Goal: Navigation & Orientation: Find specific page/section

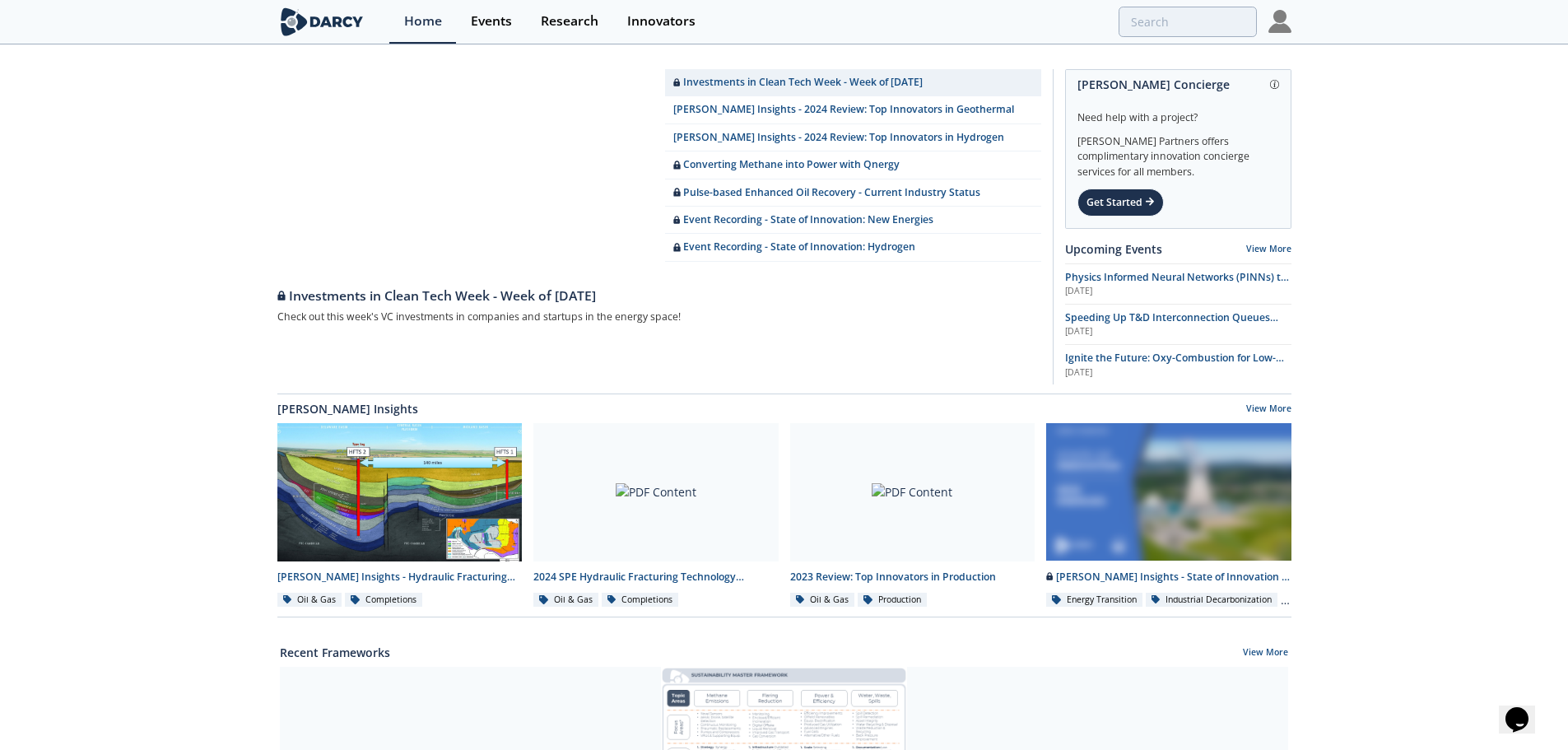
click at [313, 16] on img at bounding box center [322, 21] width 90 height 29
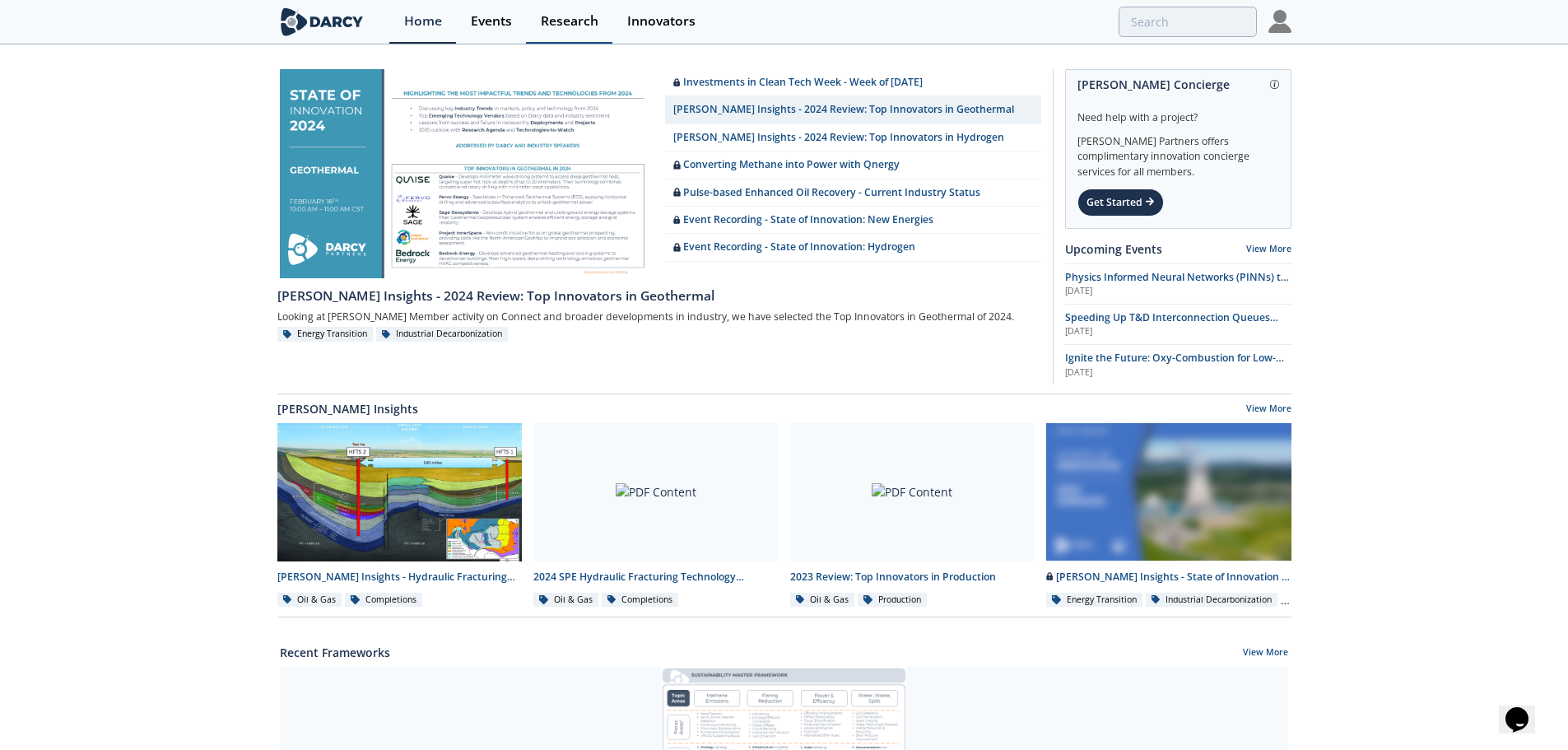
click at [560, 18] on div "Research" at bounding box center [570, 21] width 58 height 13
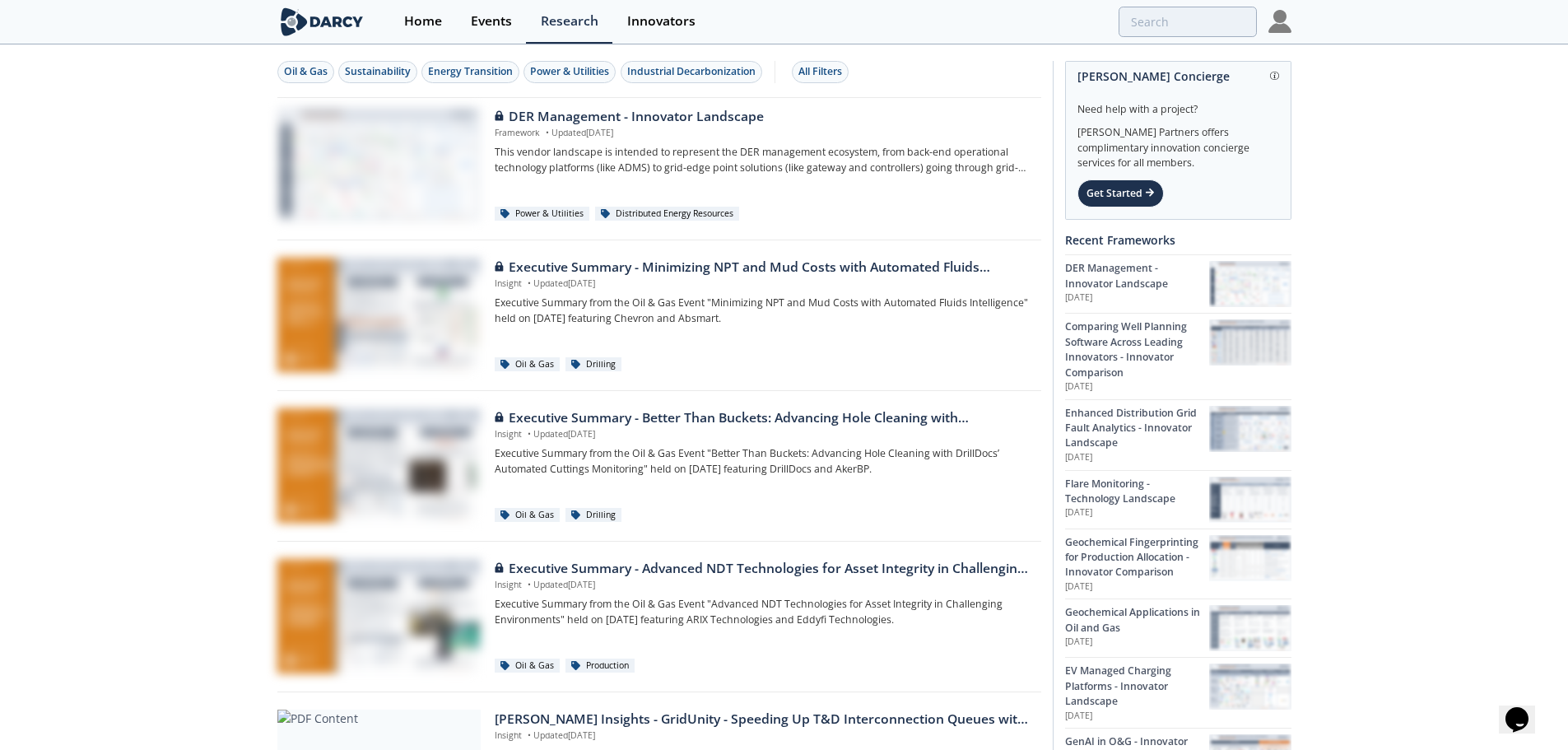
click at [1300, 21] on section "Home Events Research Innovators" at bounding box center [784, 22] width 1568 height 45
click at [1282, 22] on img at bounding box center [1280, 21] width 23 height 23
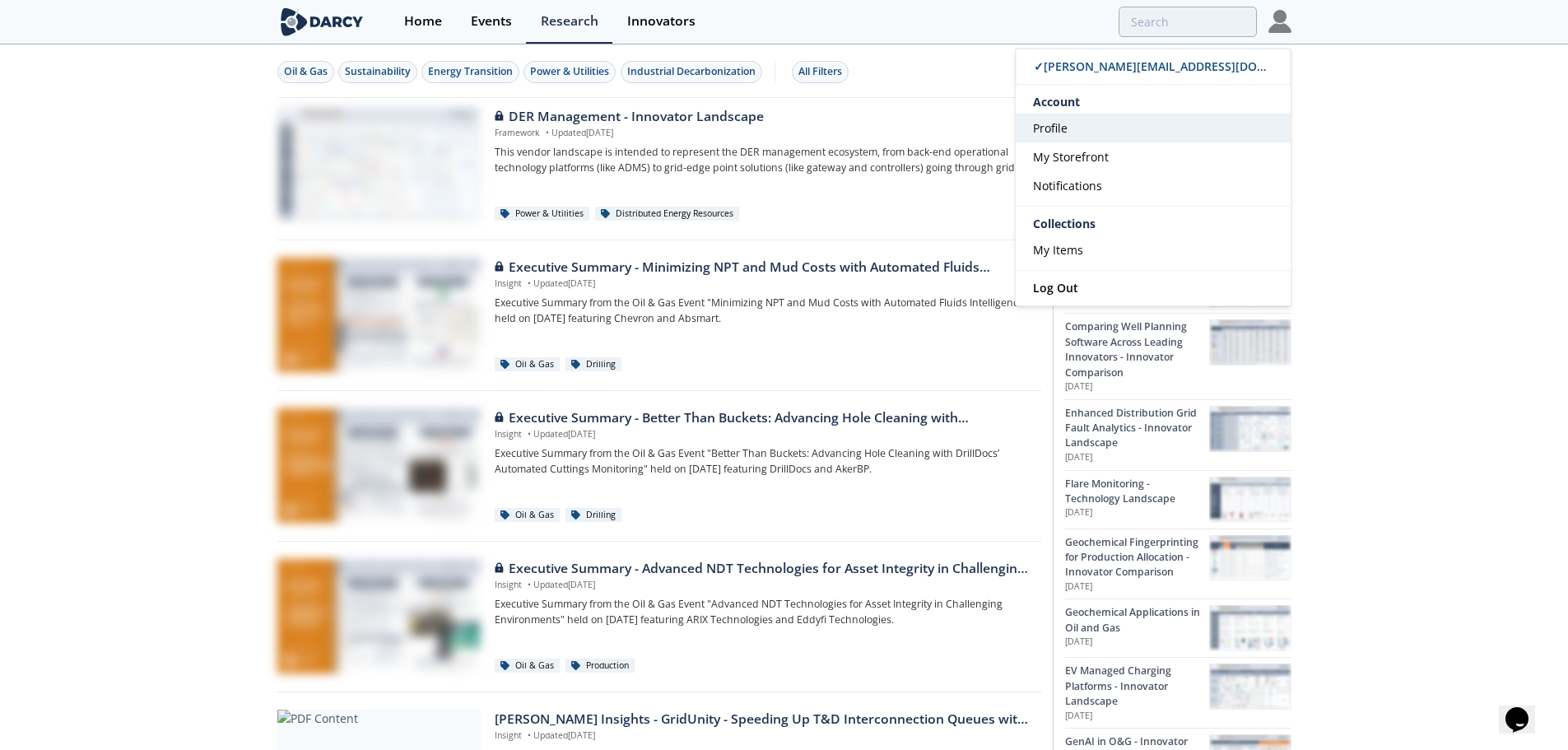
click at [1065, 123] on span "Profile" at bounding box center [1050, 129] width 35 height 16
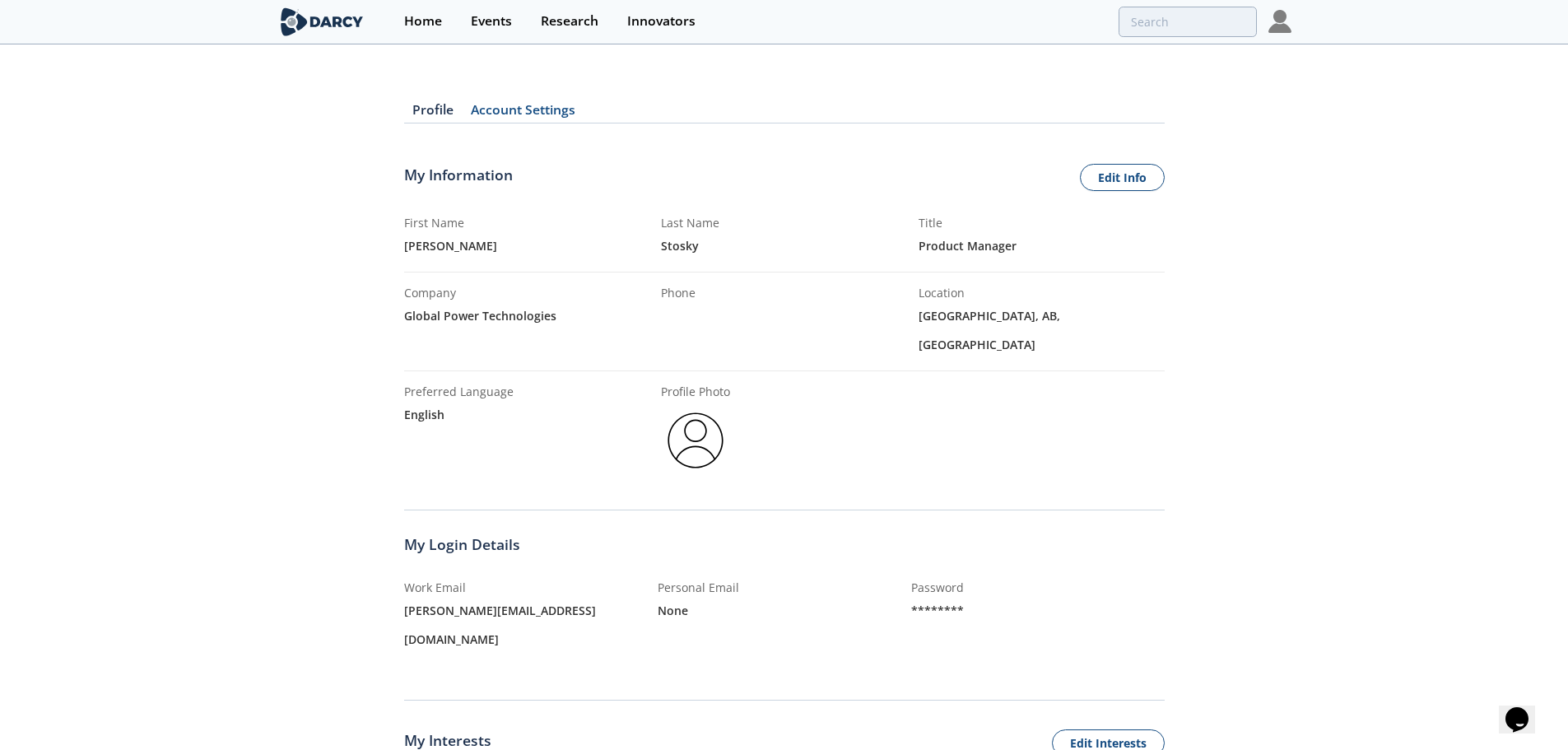
click at [512, 110] on link "Account Settings" at bounding box center [524, 114] width 122 height 20
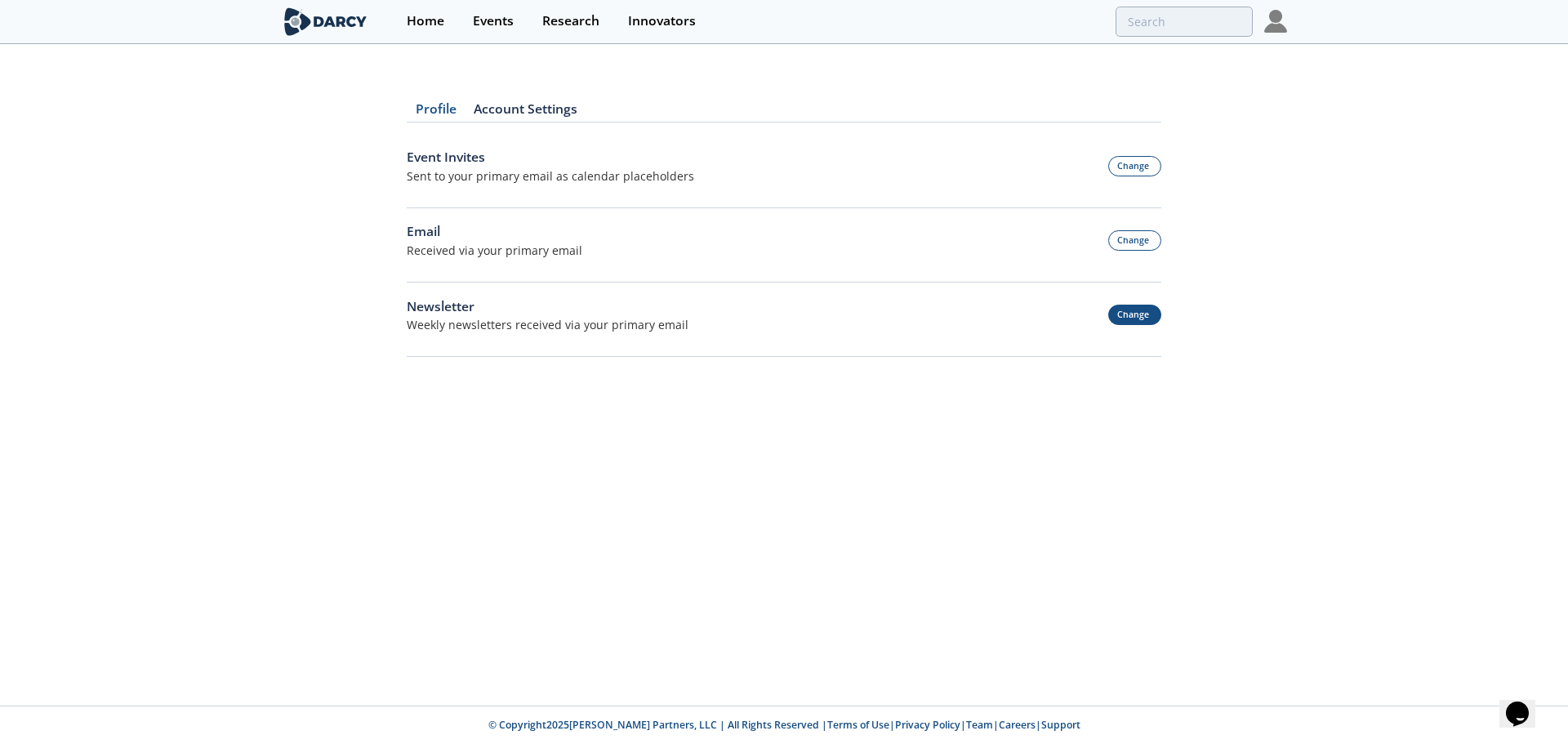
click at [1143, 311] on button "Change" at bounding box center [1135, 315] width 53 height 21
click at [1153, 316] on button "Close" at bounding box center [1140, 315] width 45 height 21
click at [550, 20] on div "Research" at bounding box center [571, 21] width 57 height 13
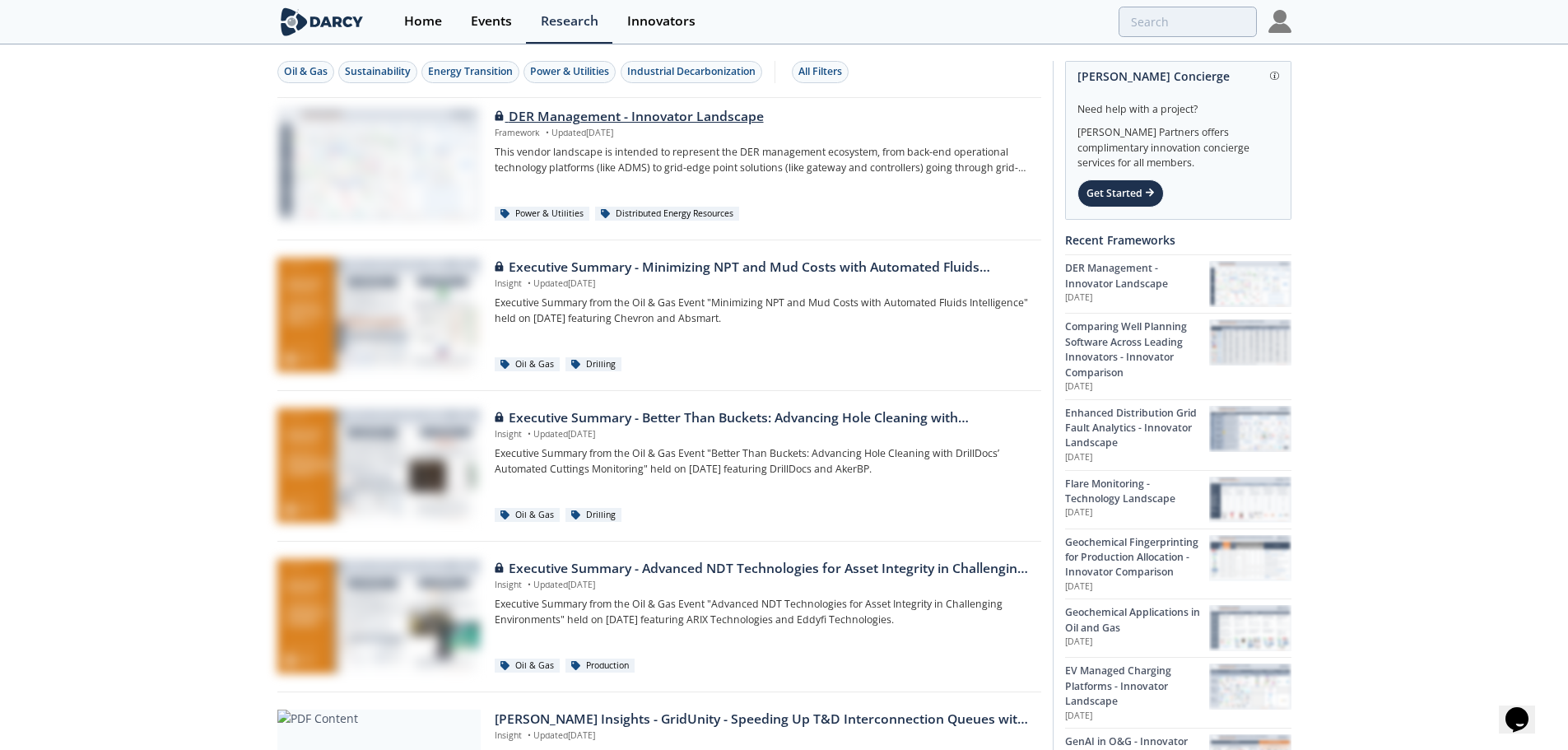
click at [598, 118] on div "DER Management - Innovator Landscape" at bounding box center [762, 117] width 535 height 20
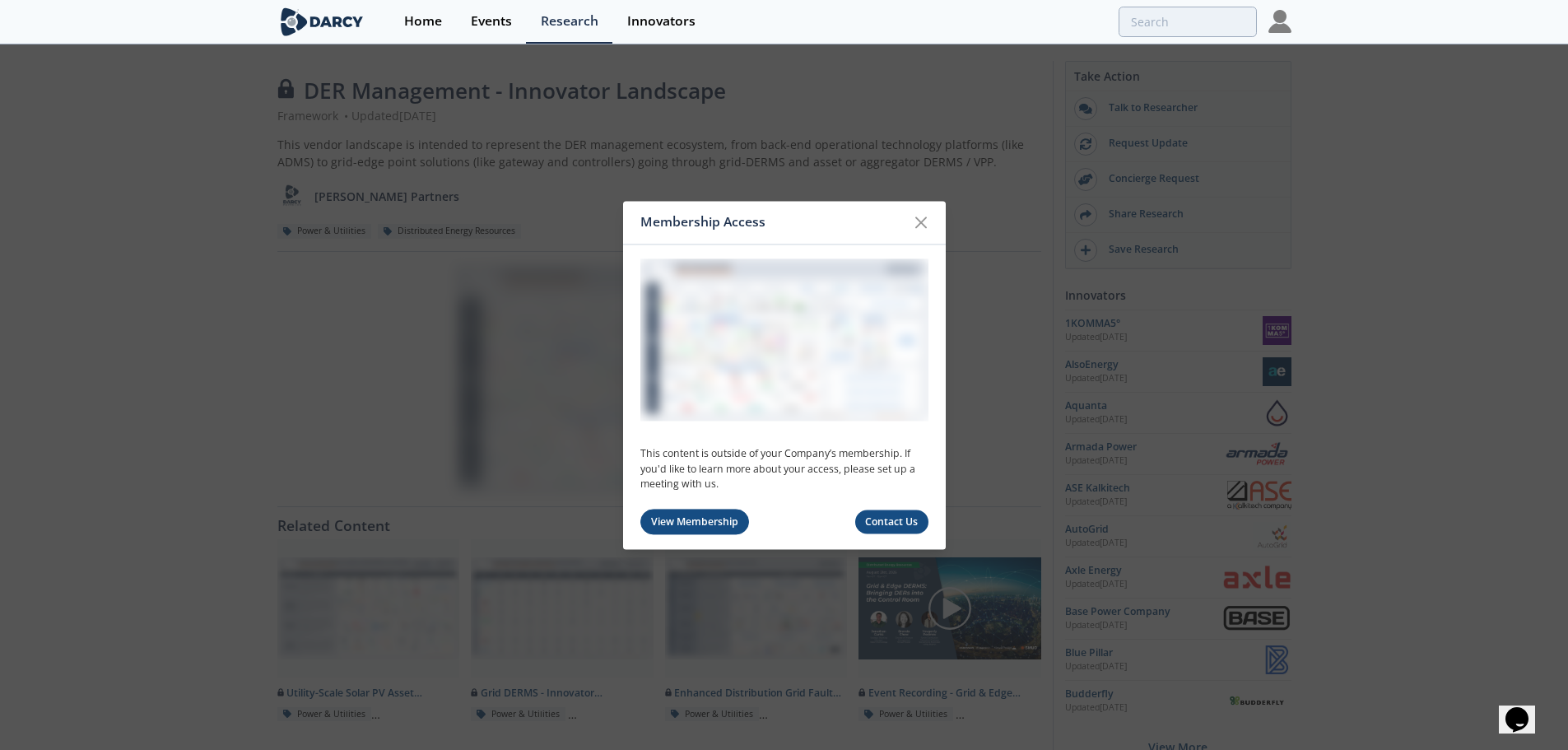
click at [695, 528] on link "View Membership" at bounding box center [695, 523] width 110 height 26
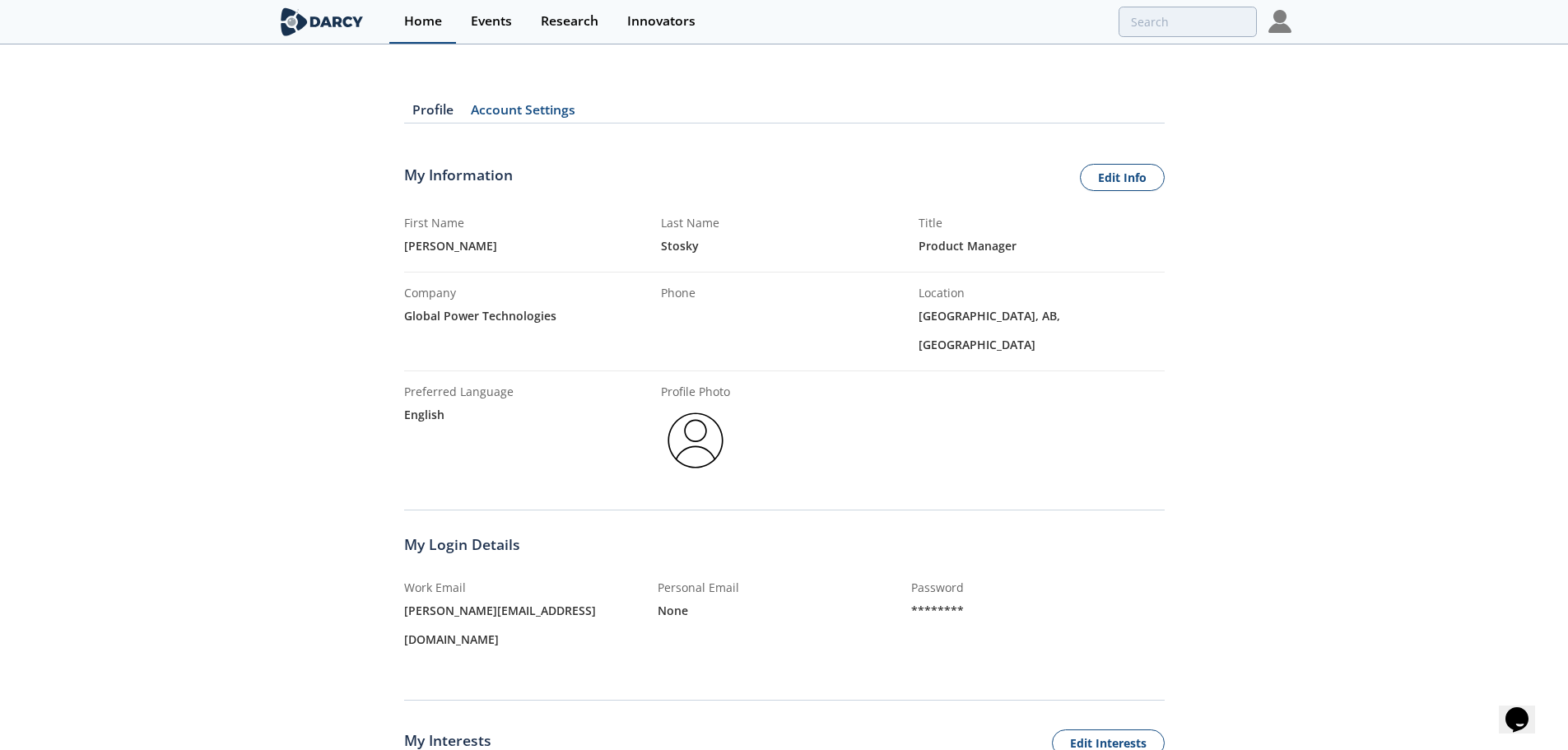
click at [420, 17] on div "Home" at bounding box center [423, 21] width 38 height 13
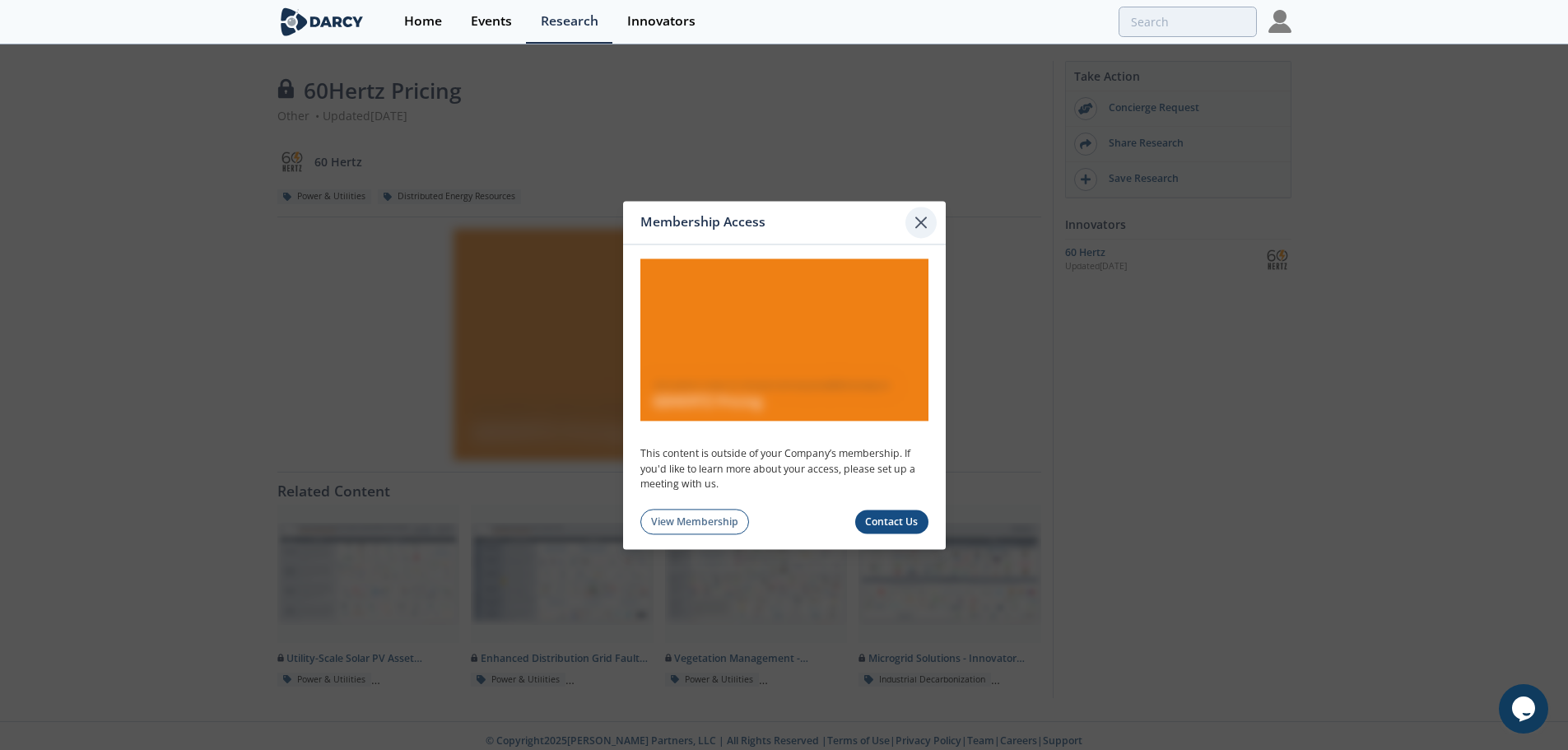
click at [926, 216] on icon at bounding box center [922, 222] width 20 height 20
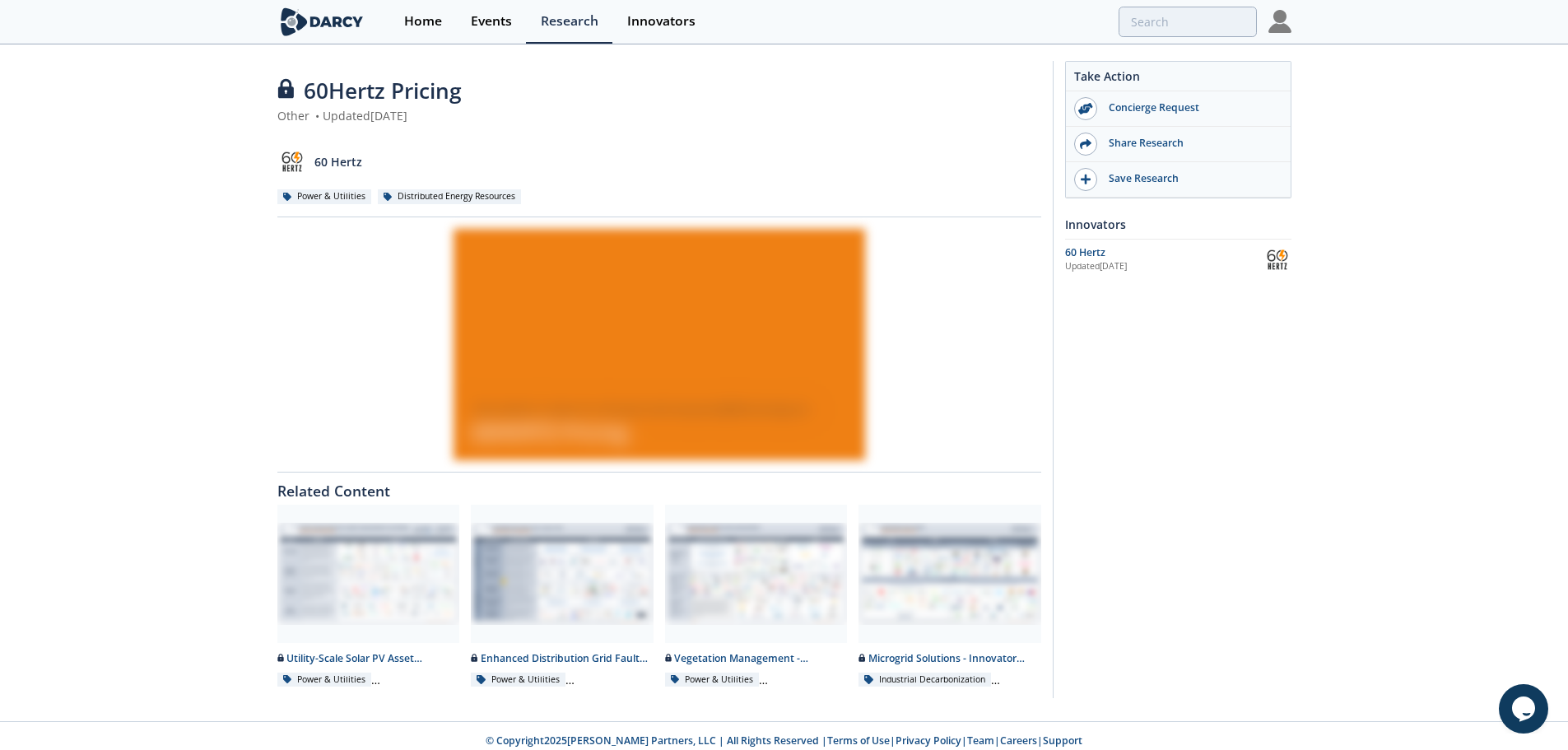
click at [1277, 26] on img at bounding box center [1280, 21] width 23 height 23
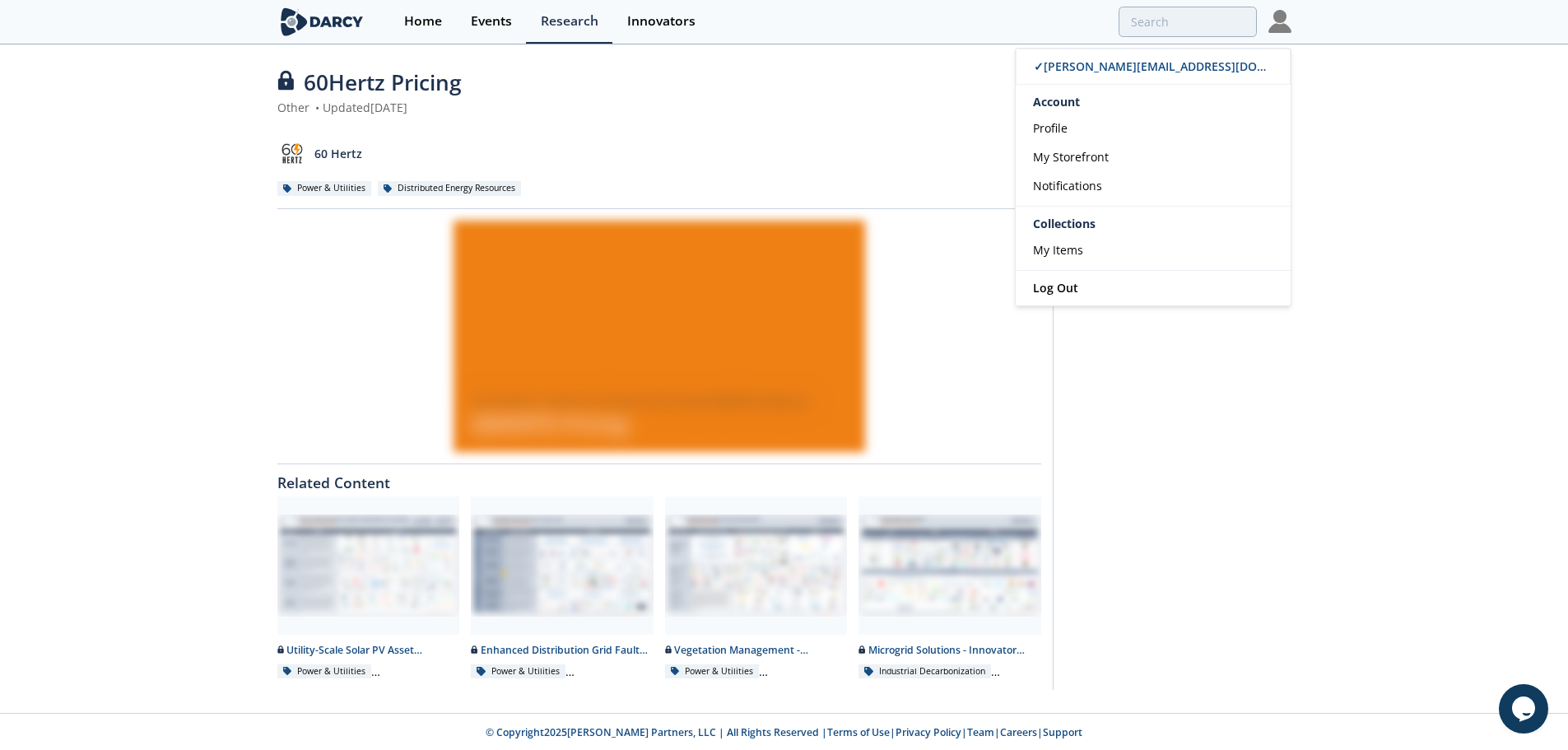
scroll to position [11, 0]
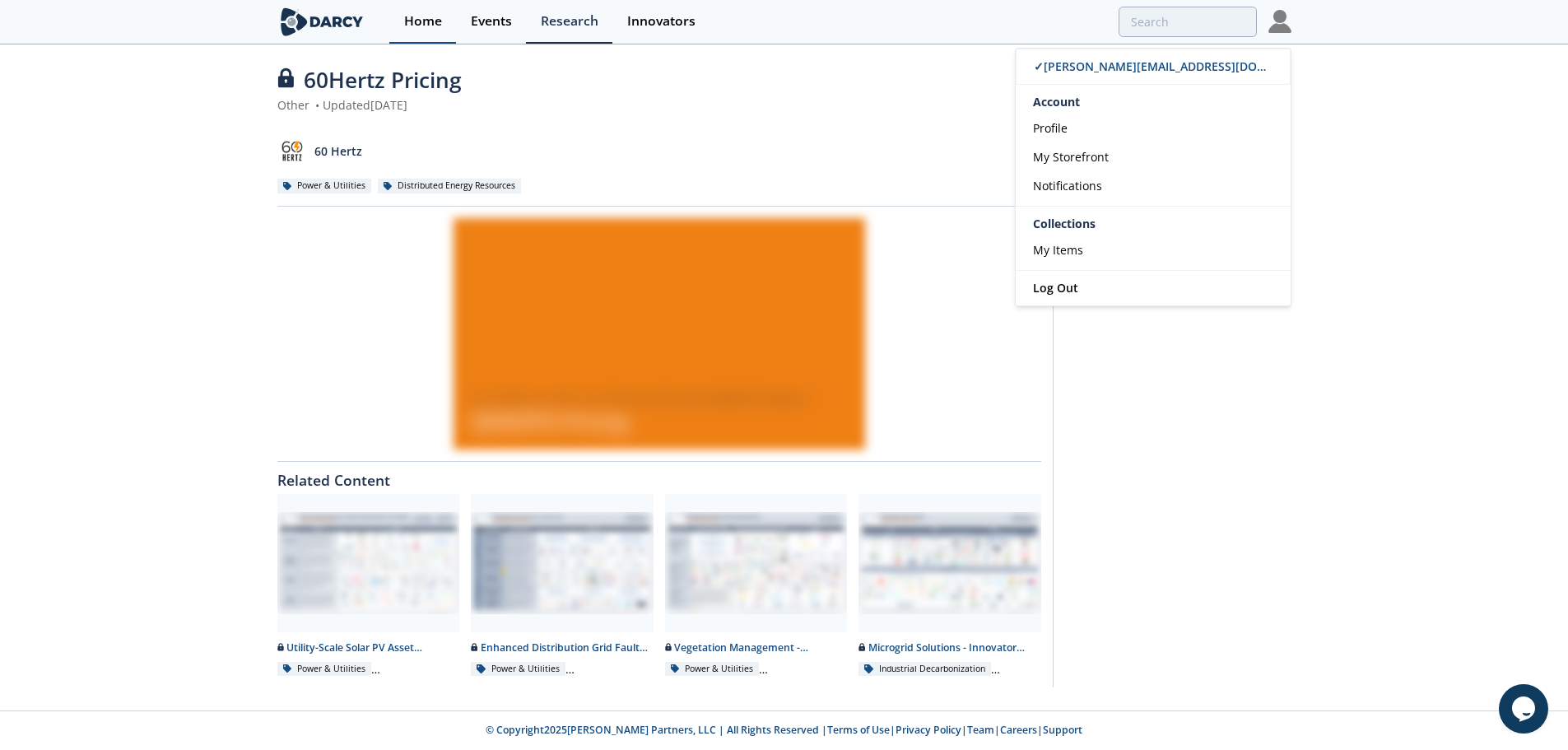
click at [412, 15] on div "Home" at bounding box center [423, 21] width 38 height 13
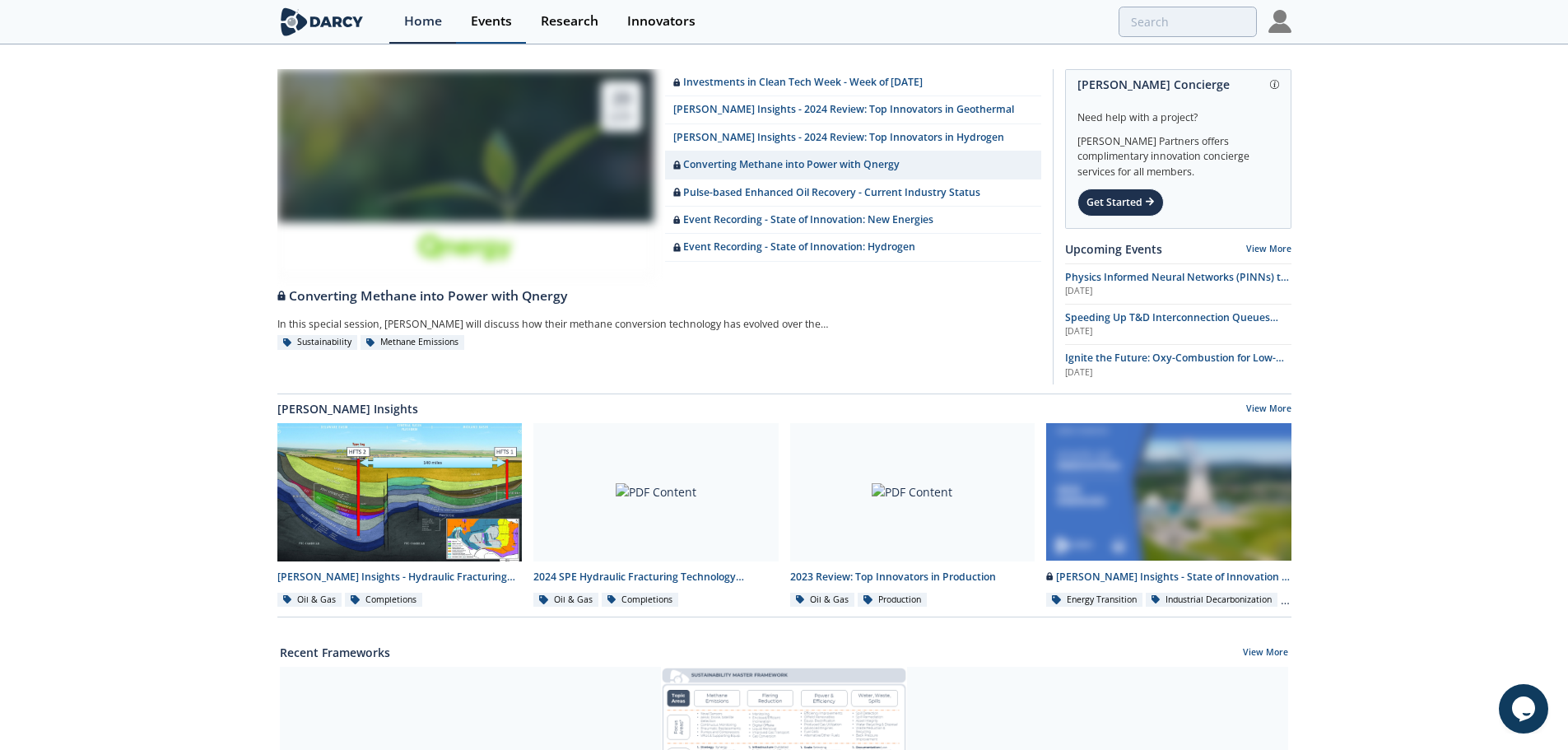
click at [499, 19] on div "Events" at bounding box center [491, 21] width 41 height 13
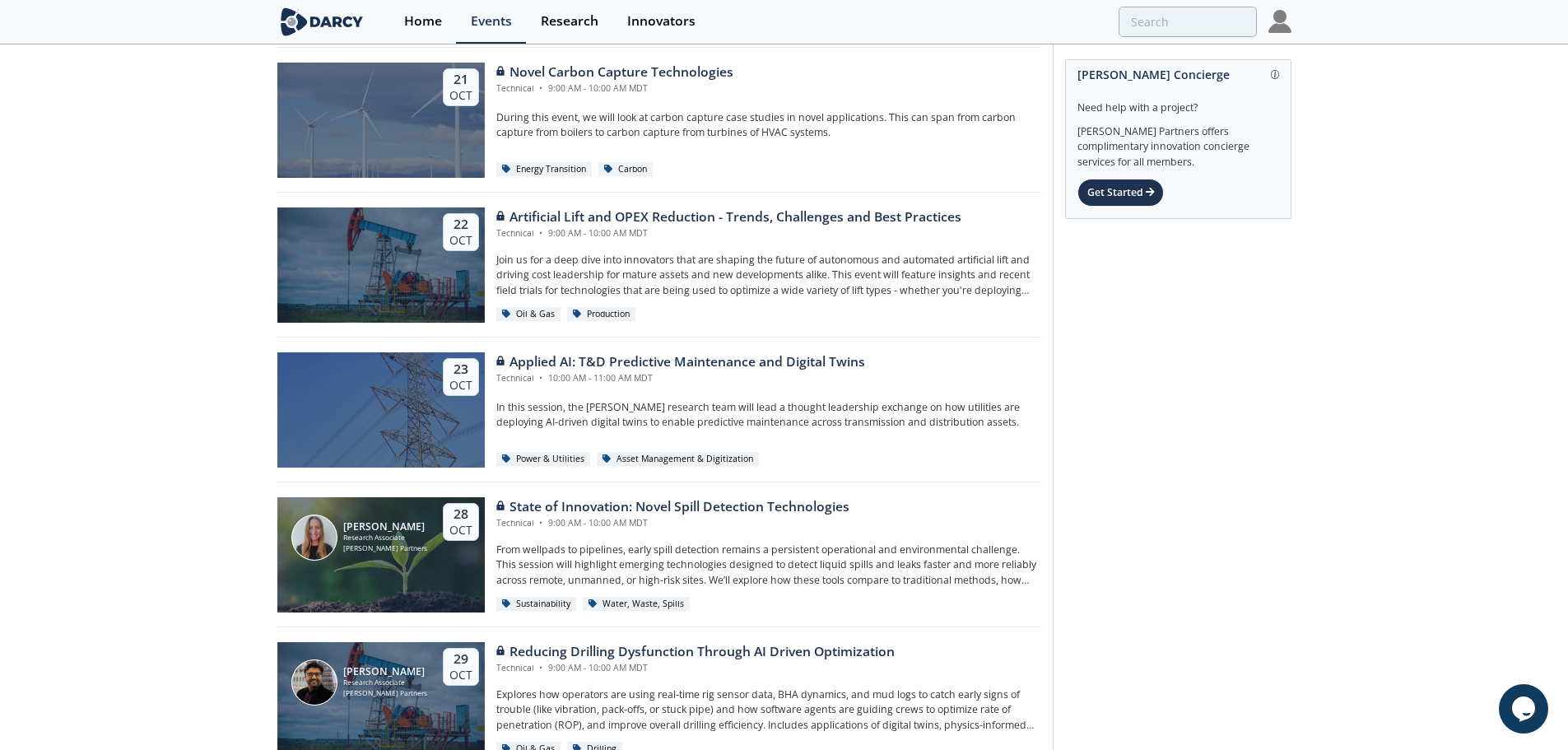
scroll to position [2492, 0]
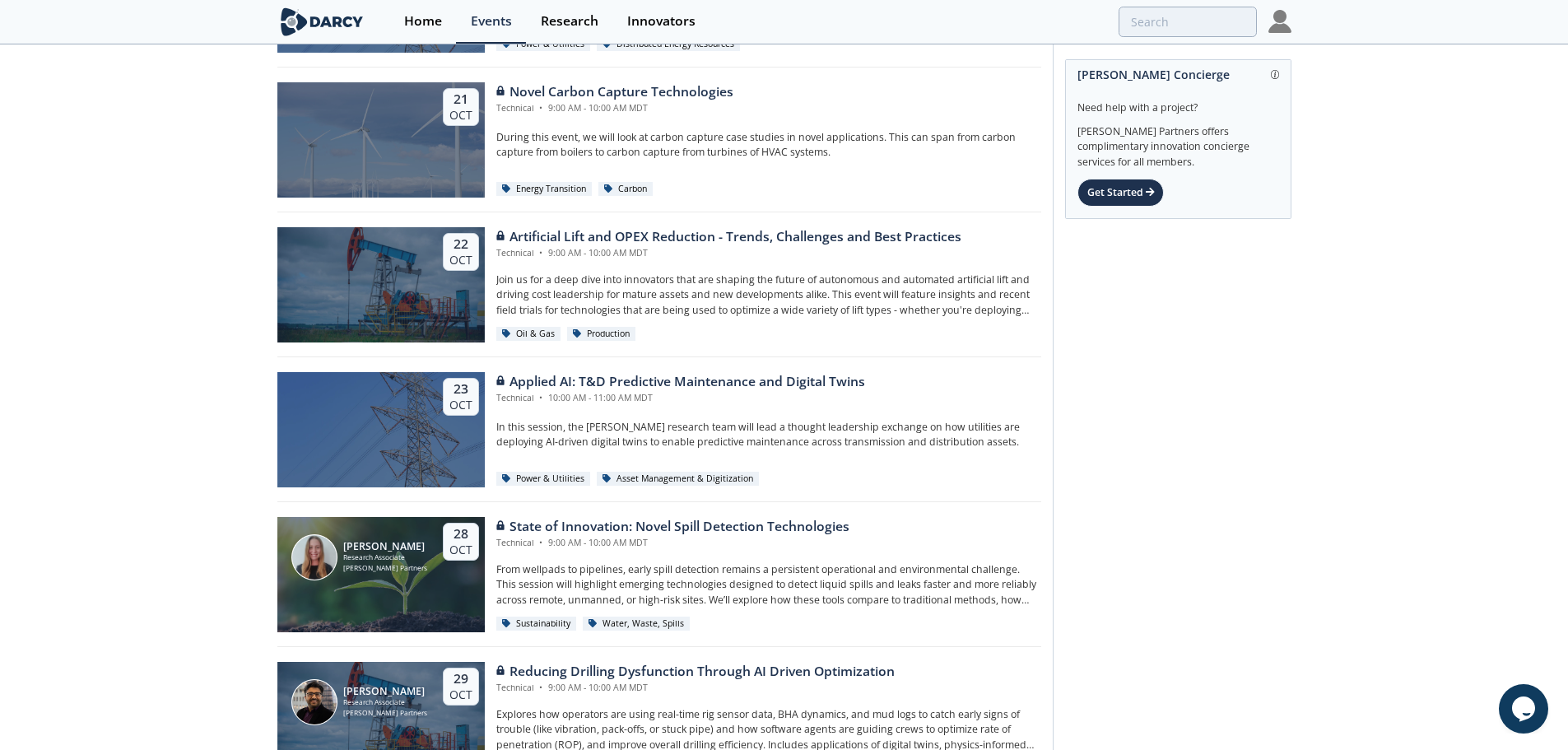
drag, startPoint x: 163, startPoint y: 290, endPoint x: 169, endPoint y: 259, distance: 31.6
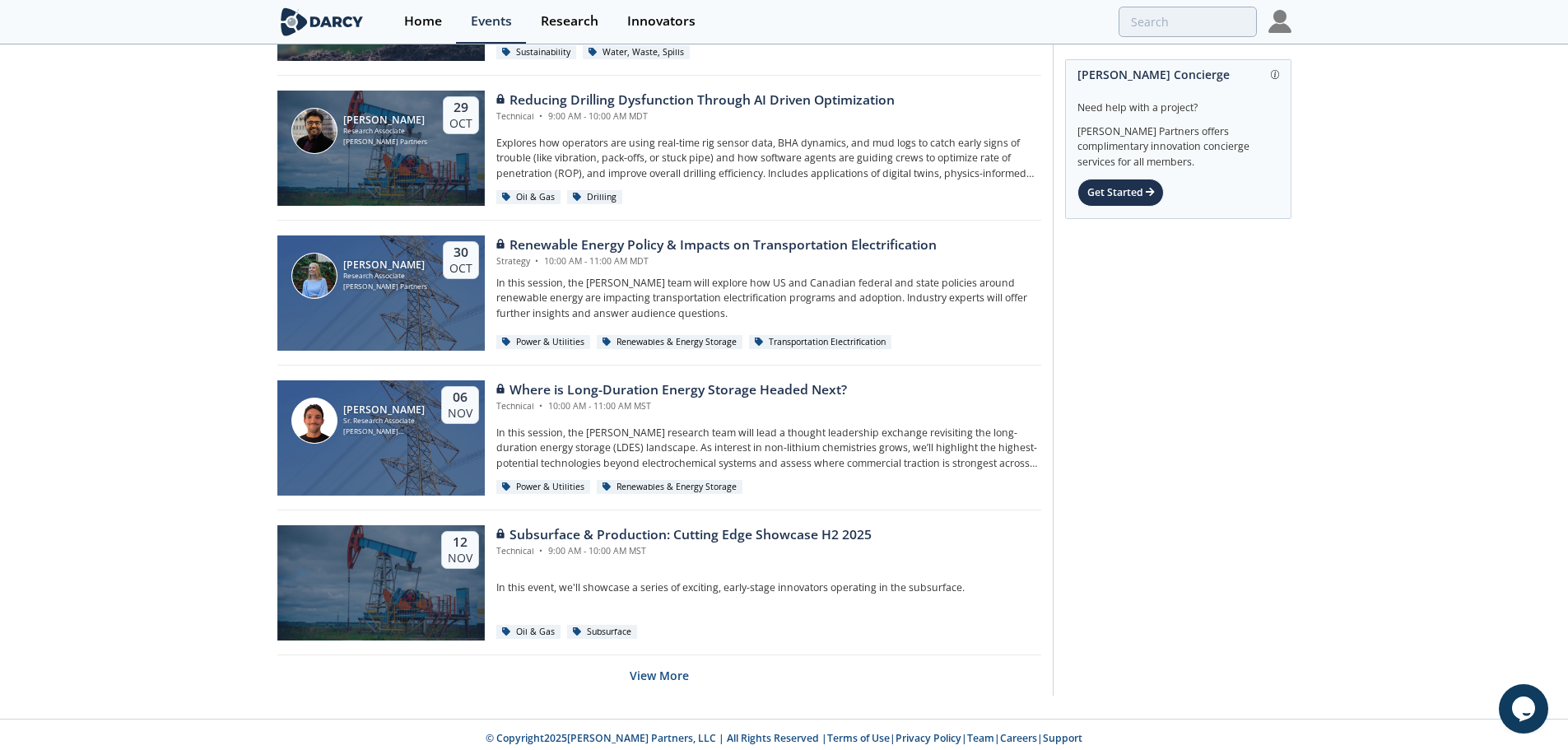
scroll to position [3034, 0]
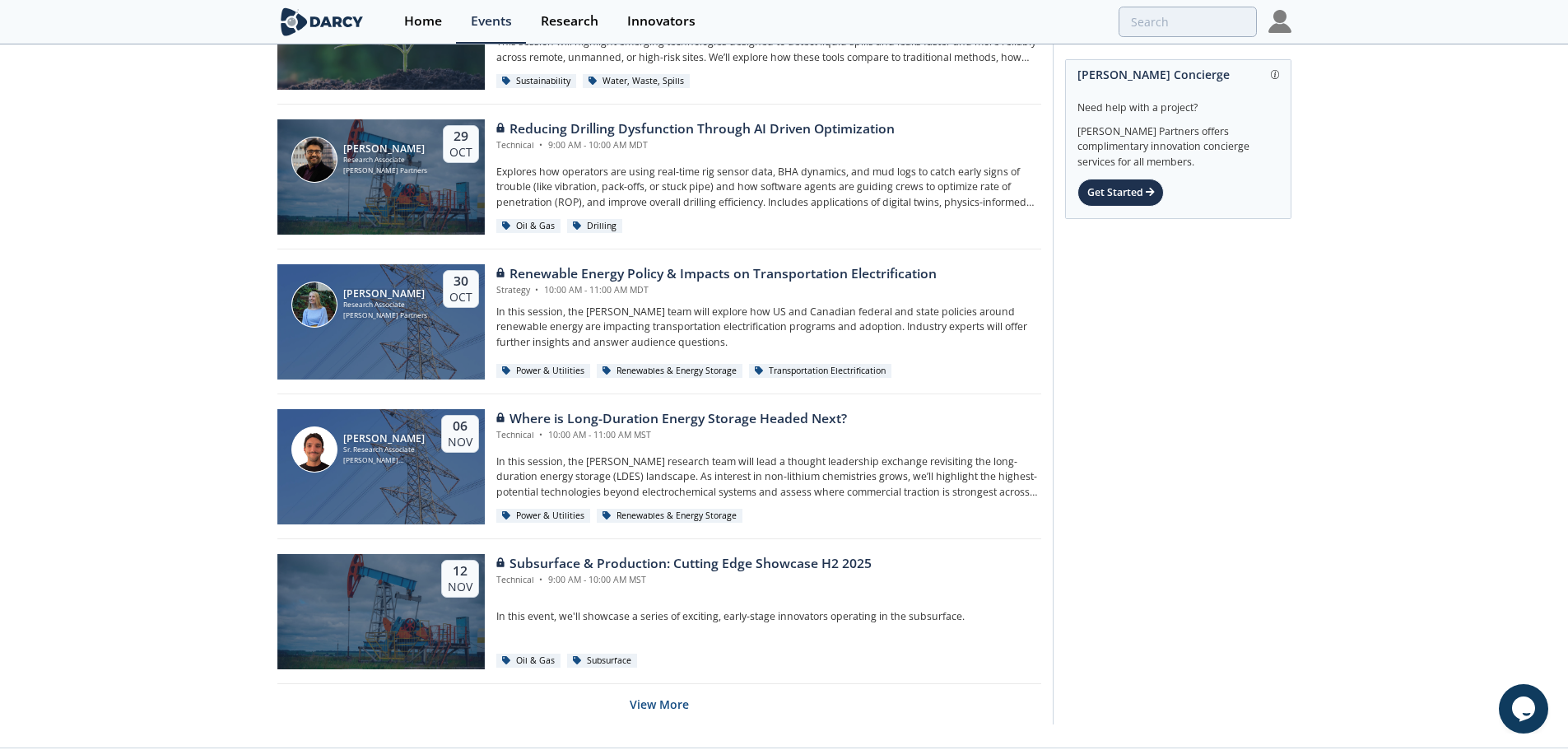
drag, startPoint x: 187, startPoint y: 574, endPoint x: 193, endPoint y: 539, distance: 35.5
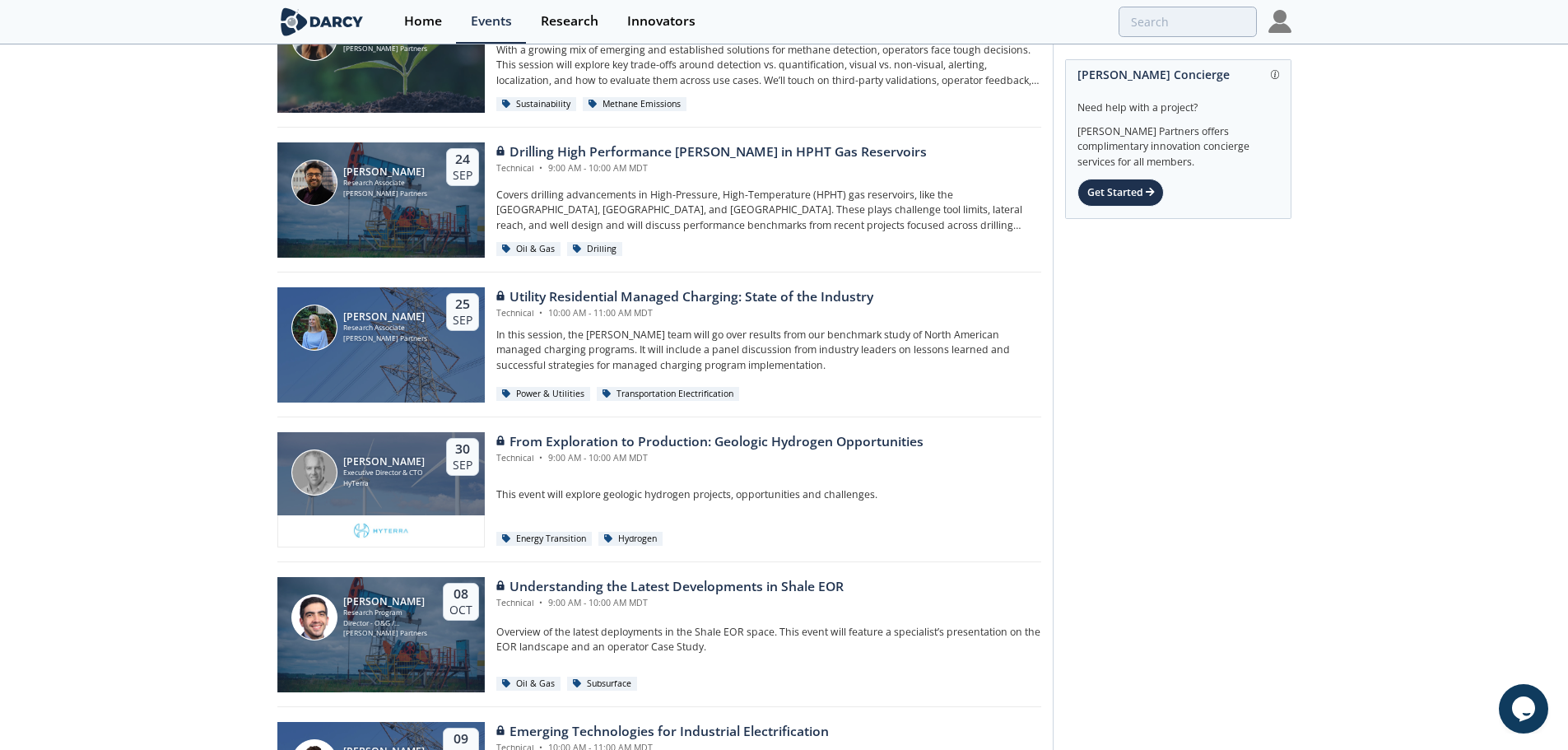
scroll to position [0, 0]
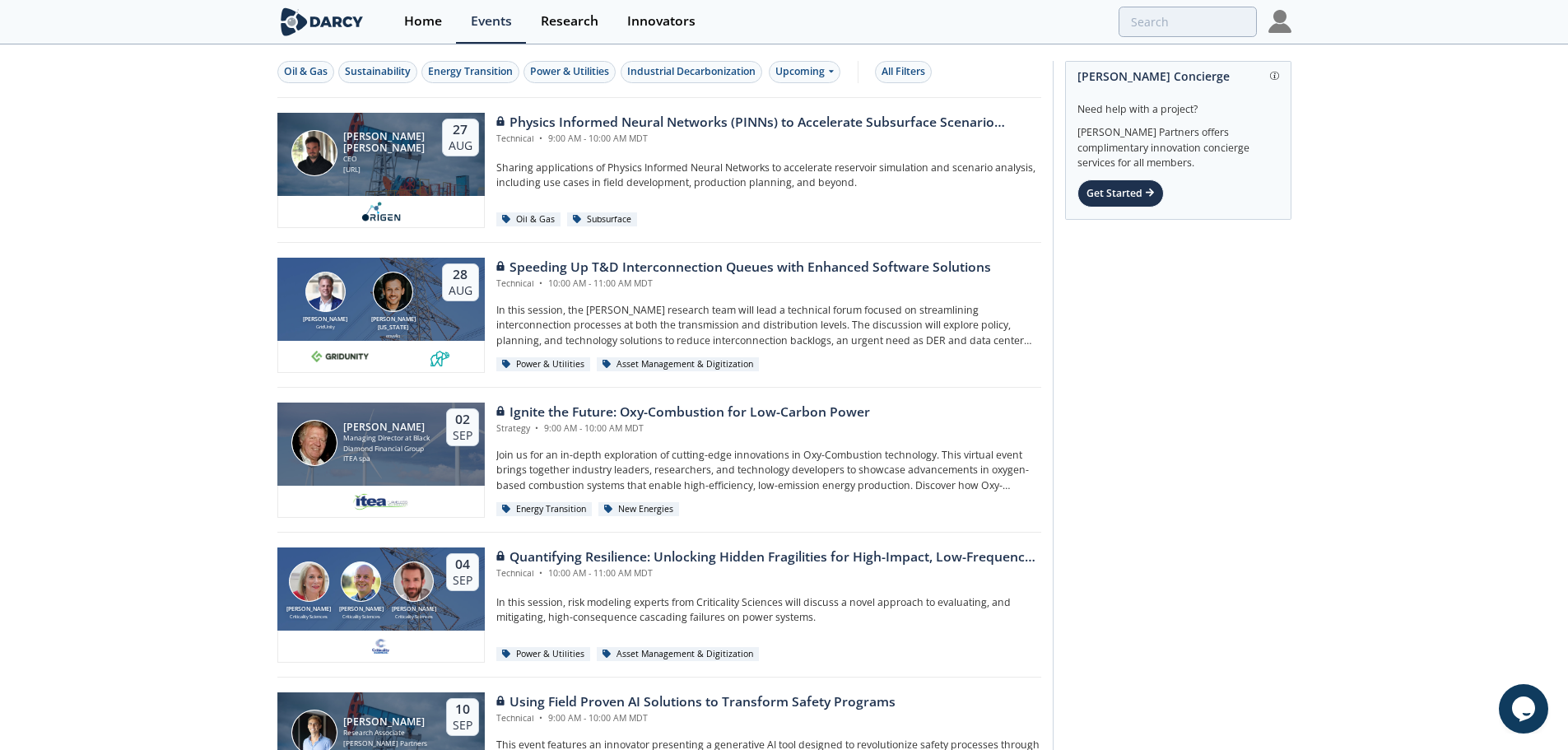
drag, startPoint x: 241, startPoint y: 503, endPoint x: 247, endPoint y: 179, distance: 324.1
click at [313, 15] on img at bounding box center [322, 21] width 90 height 29
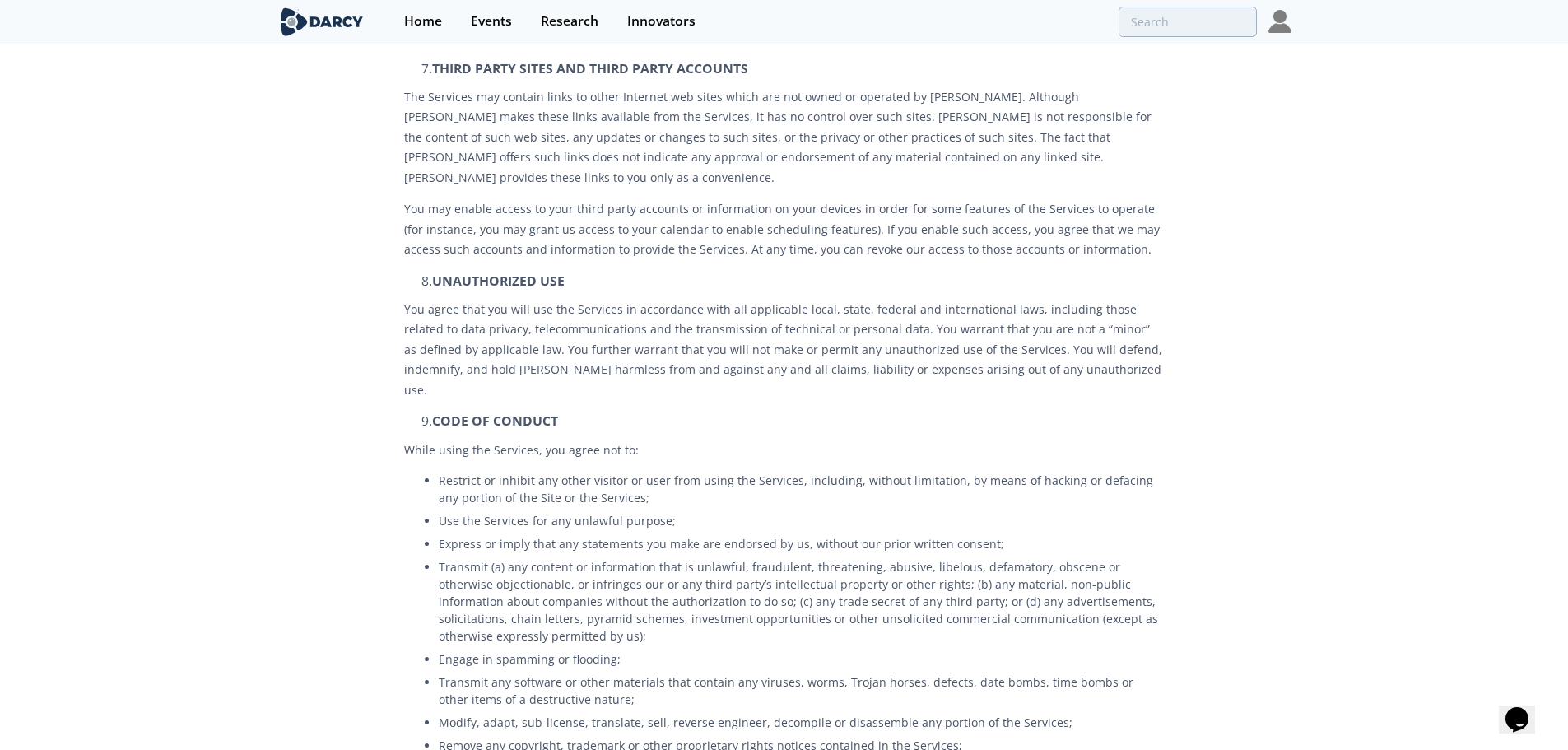
scroll to position [741, 0]
